Goal: Task Accomplishment & Management: Manage account settings

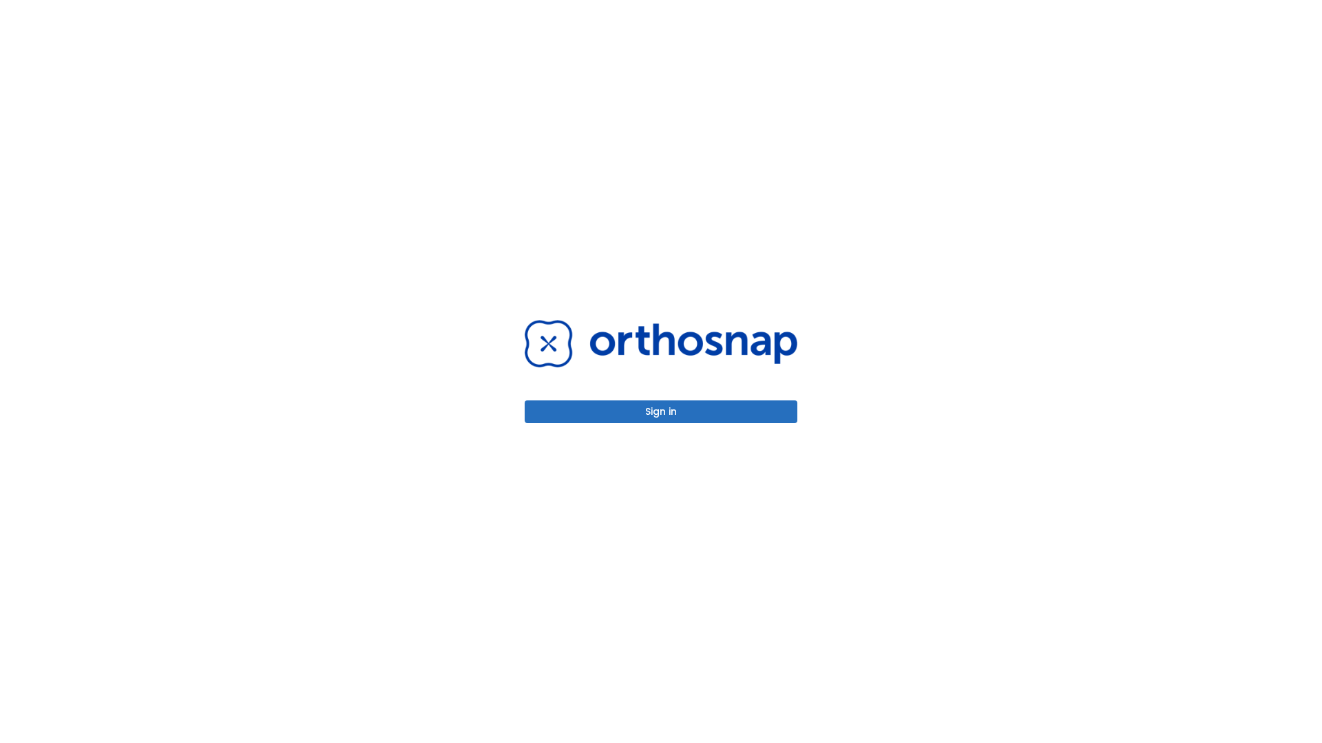
click at [661, 412] on button "Sign in" at bounding box center [660, 412] width 273 height 23
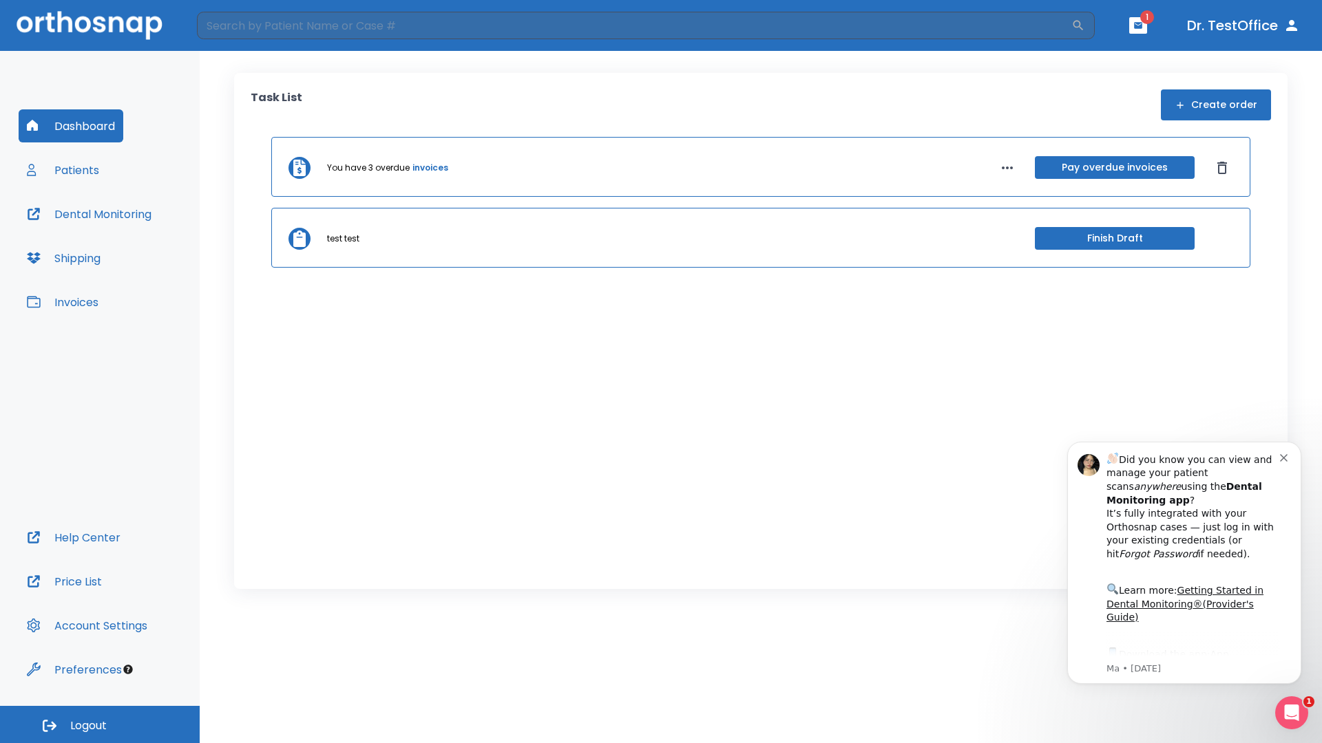
click at [100, 725] on span "Logout" at bounding box center [88, 726] width 36 height 15
